Goal: Transaction & Acquisition: Purchase product/service

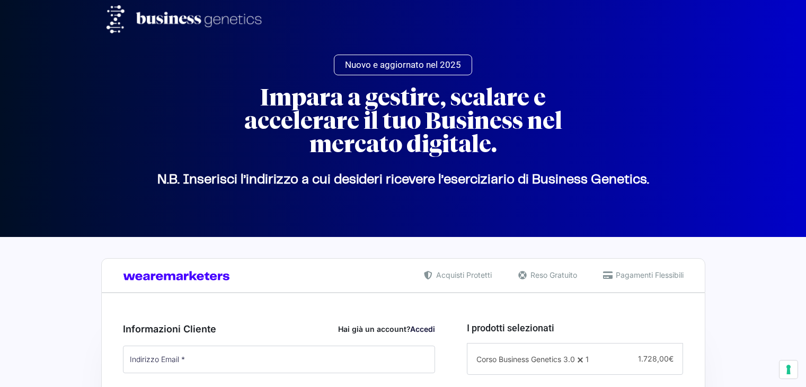
select select "IT"
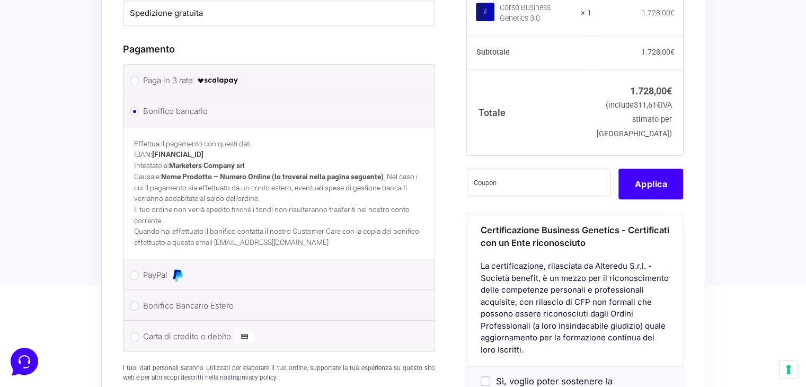
scroll to position [848, 0]
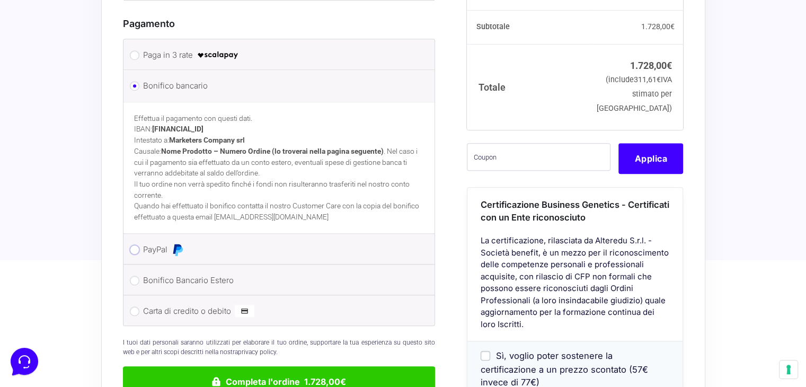
click at [135, 245] on input "PayPal" at bounding box center [135, 250] width 10 height 10
radio input "true"
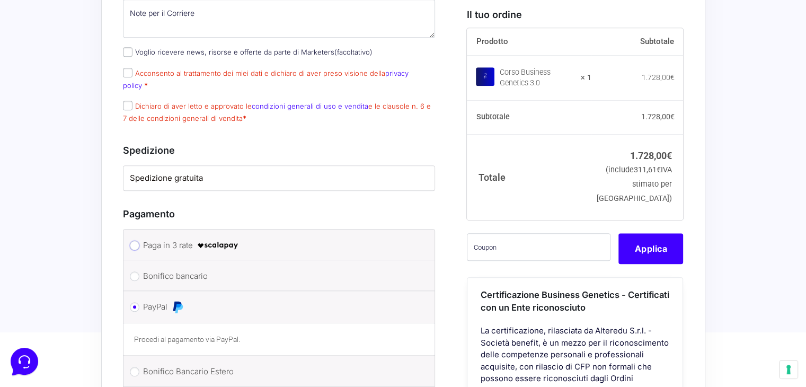
click at [136, 242] on input "Paga in 3 rate" at bounding box center [135, 246] width 10 height 10
radio input "true"
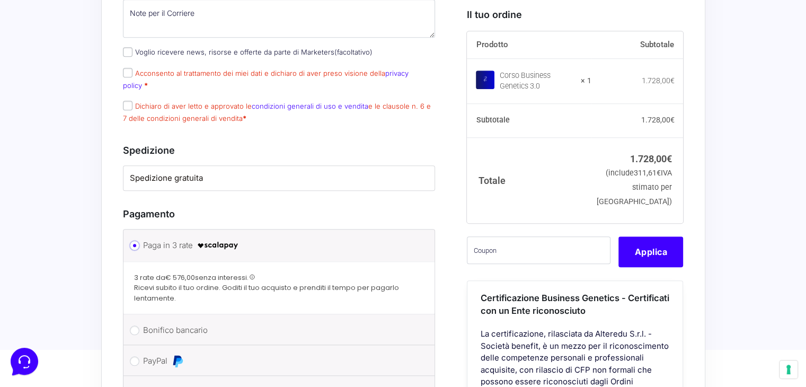
scroll to position [954, 0]
